Goal: Navigation & Orientation: Go to known website

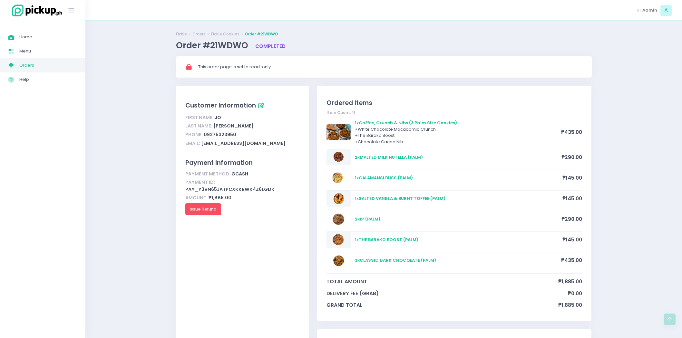
scroll to position [533, 0]
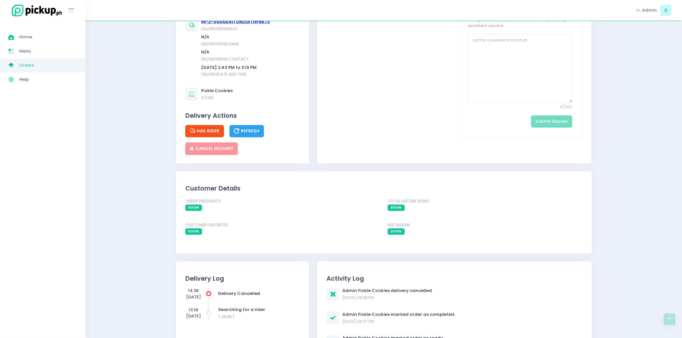
scroll to position [489, 0]
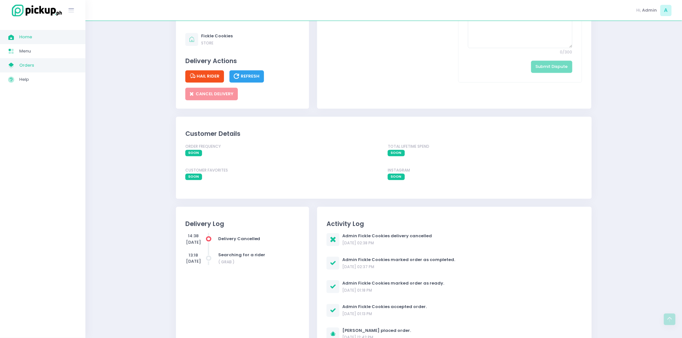
click at [33, 34] on span "Home" at bounding box center [48, 37] width 58 height 8
